Goal: Information Seeking & Learning: Learn about a topic

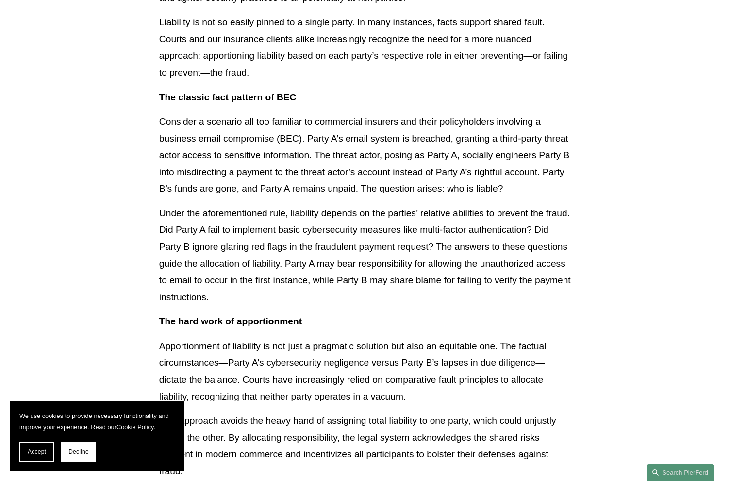
scroll to position [496, 0]
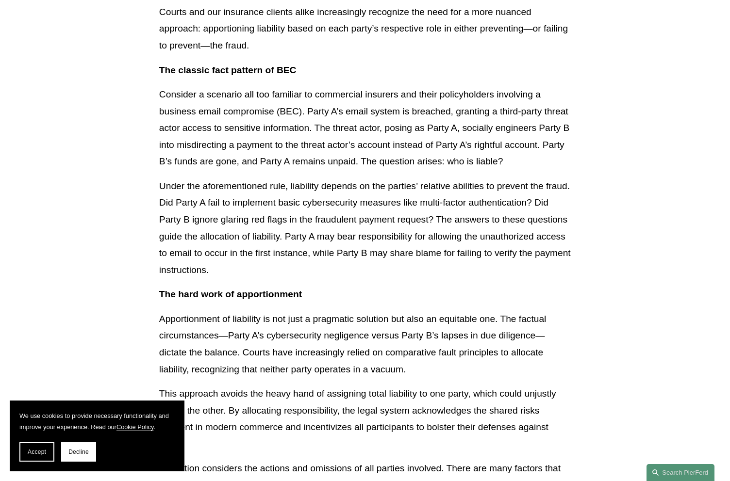
click at [541, 333] on p "Apportionment of liability is not just a pragmatic solution but also an equitab…" at bounding box center [364, 344] width 411 height 67
click at [517, 268] on p "Under the aforementioned rule, liability depends on the parties’ relative abili…" at bounding box center [364, 228] width 411 height 100
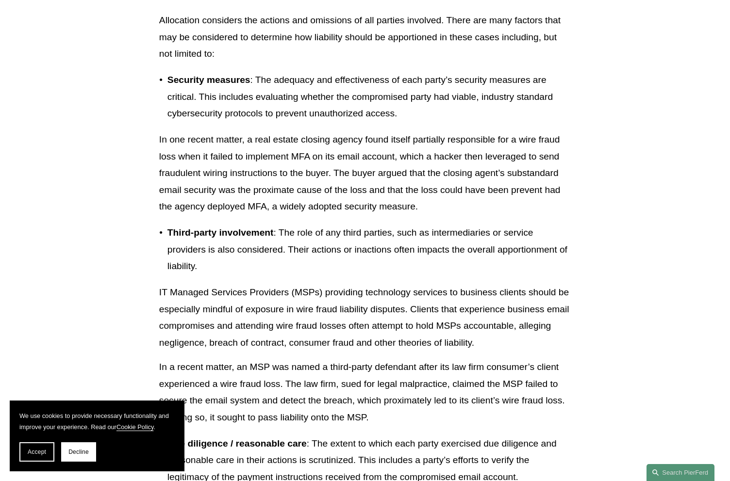
scroll to position [1118, 0]
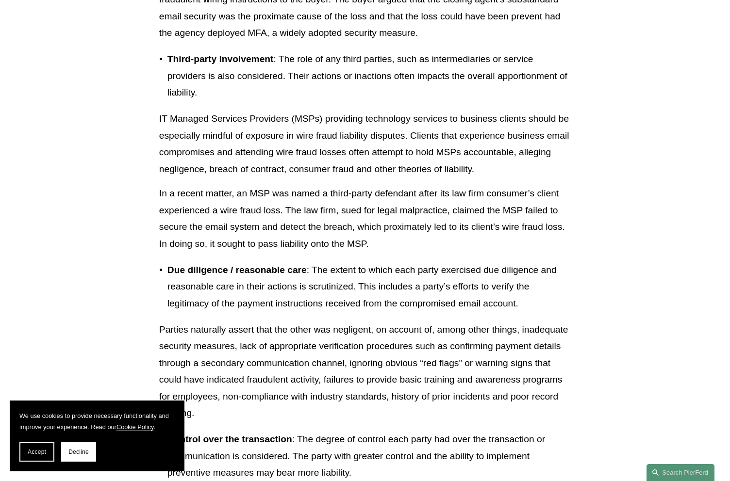
click at [42, 450] on span "Accept" at bounding box center [37, 452] width 18 height 7
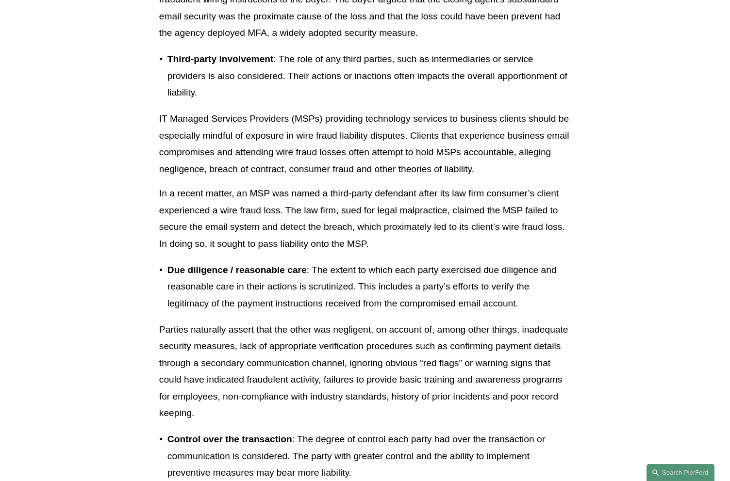
click at [545, 297] on p "Due diligence / reasonable care : The extent to which each party exercised due …" at bounding box center [368, 287] width 403 height 50
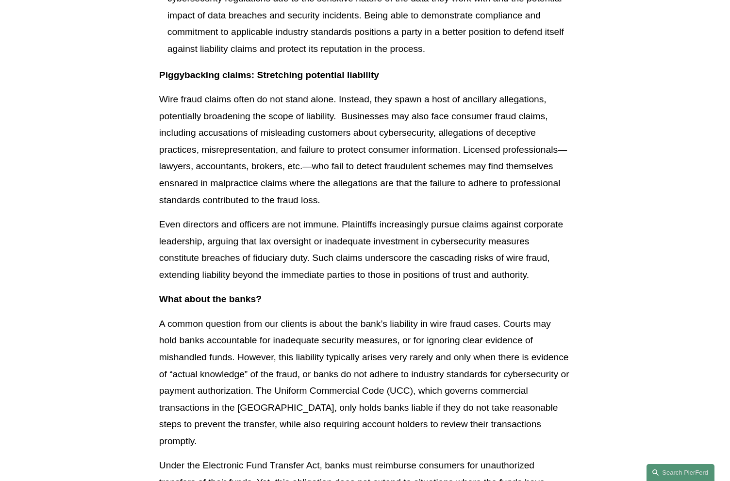
scroll to position [1918, 0]
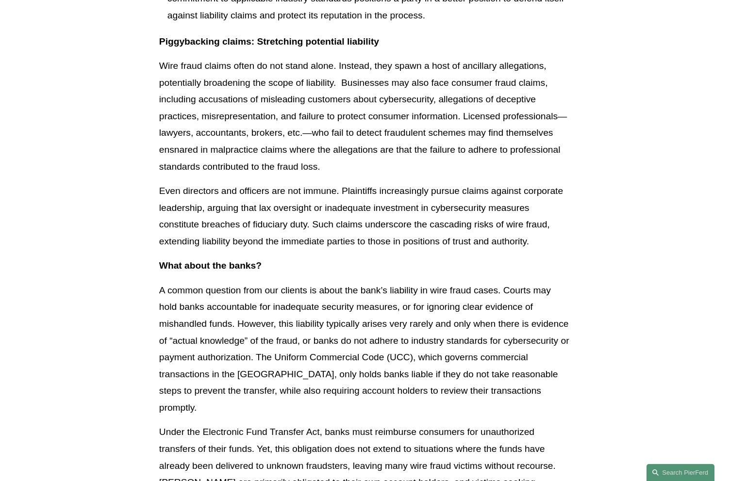
click at [545, 297] on p "A common question from our clients is about the bank’s liability in wire fraud …" at bounding box center [364, 349] width 411 height 134
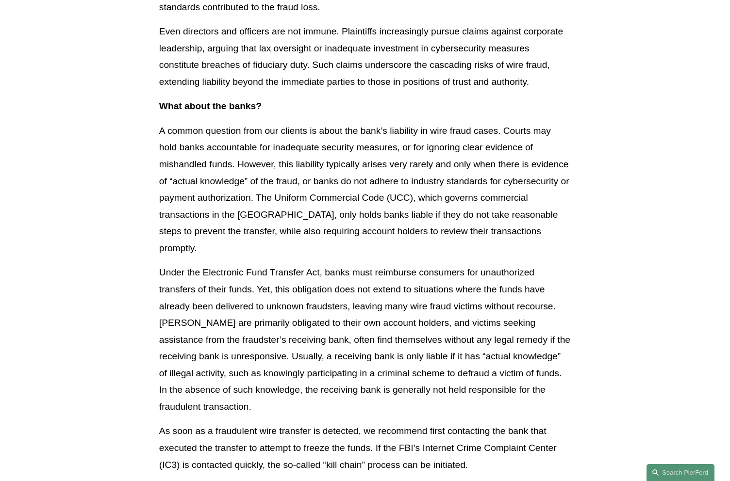
scroll to position [2113, 0]
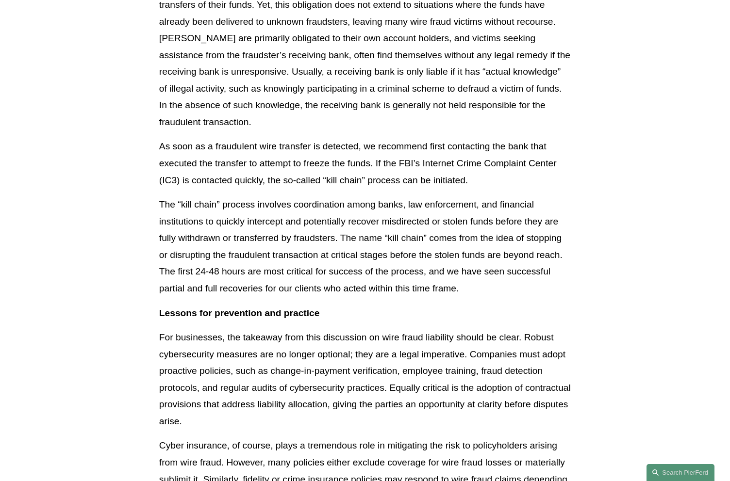
scroll to position [2364, 0]
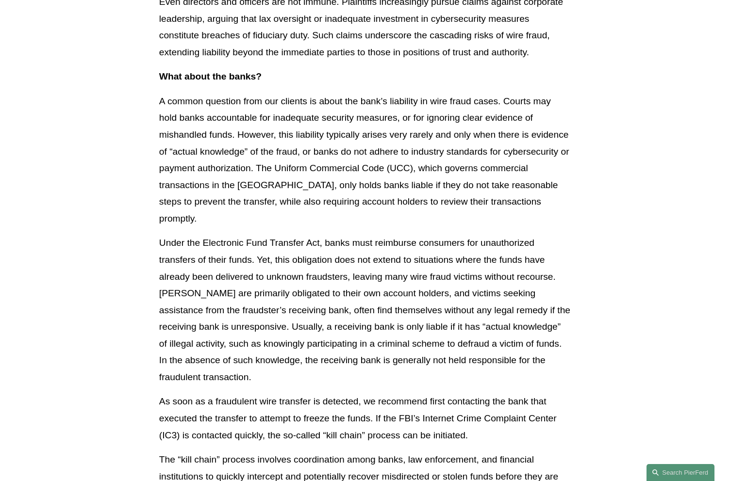
scroll to position [2139, 0]
